Goal: Task Accomplishment & Management: Use online tool/utility

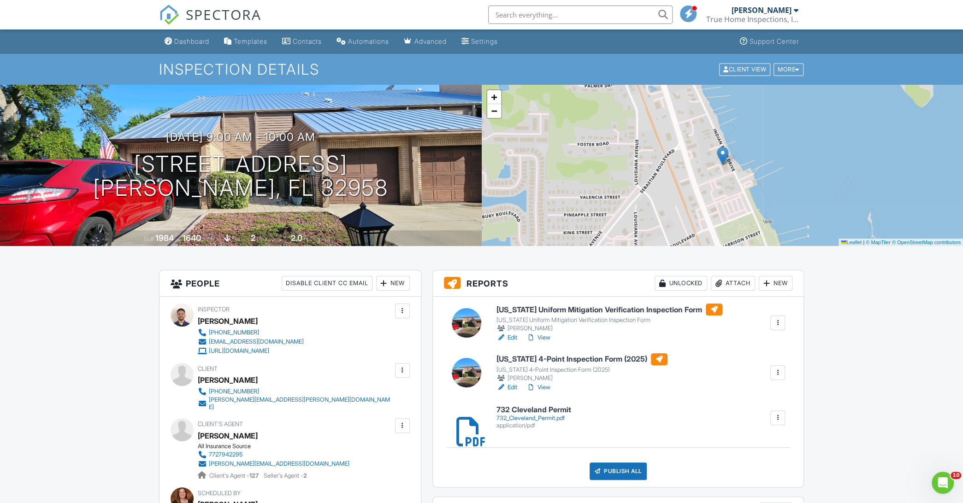
drag, startPoint x: 512, startPoint y: 336, endPoint x: 718, endPoint y: 346, distance: 206.8
click at [718, 346] on div "Florida Uniform Mitigation Verification Inspection Form Florida Uniform Mitigat…" at bounding box center [618, 392] width 371 height 190
drag, startPoint x: 545, startPoint y: 336, endPoint x: 846, endPoint y: 337, distance: 301.5
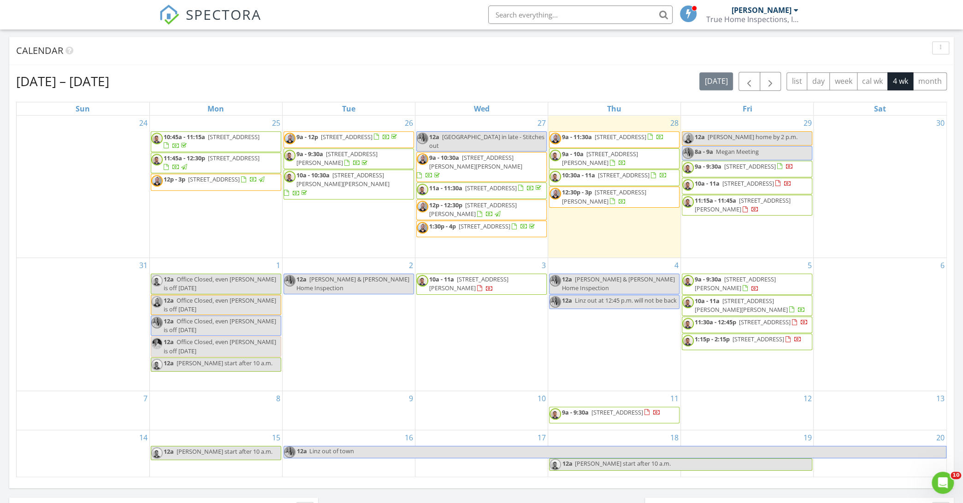
scroll to position [184, 0]
